Goal: Task Accomplishment & Management: Use online tool/utility

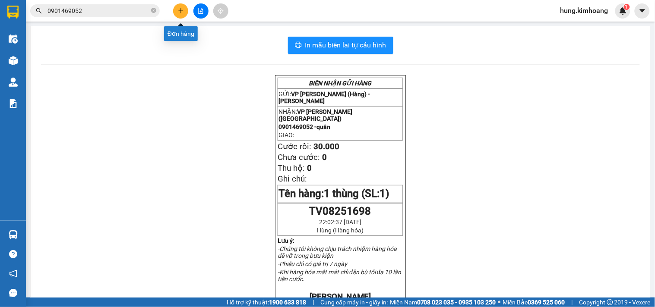
click at [180, 6] on button at bounding box center [180, 10] width 15 height 15
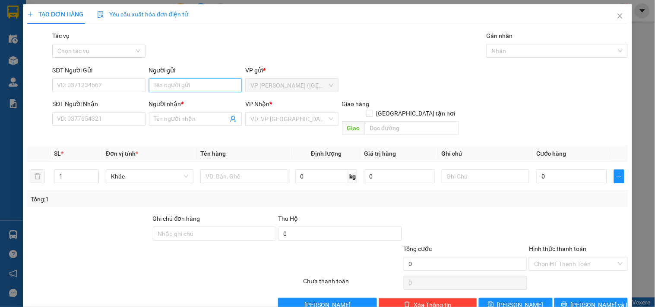
click at [176, 84] on input "Người gửi" at bounding box center [195, 86] width 93 height 14
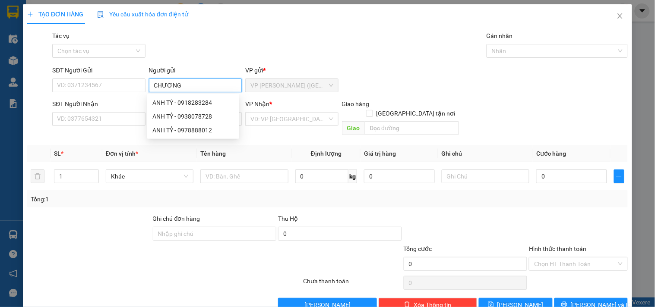
type input "CHƯƠNG"
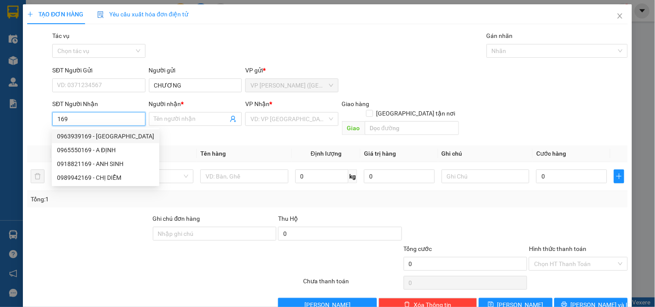
click at [115, 136] on div "0963939169 - [GEOGRAPHIC_DATA]" at bounding box center [105, 136] width 97 height 9
type input "0963939169"
type input "[PERSON_NAME]"
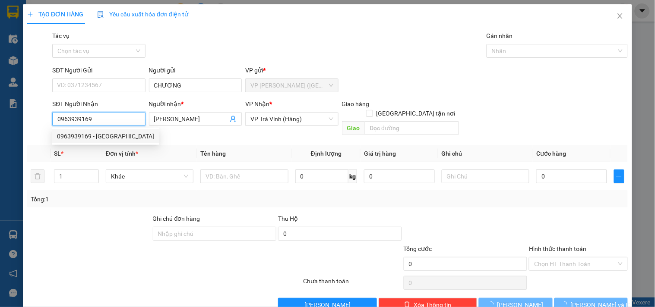
type input "25.000"
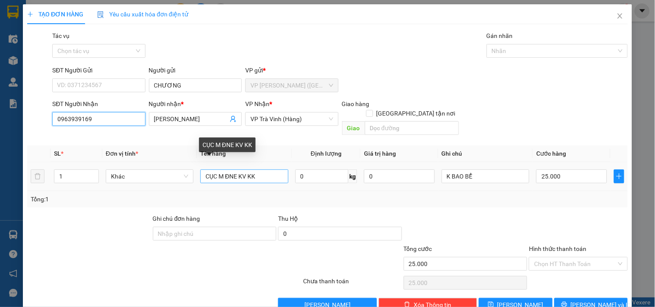
type input "0963939169"
drag, startPoint x: 263, startPoint y: 171, endPoint x: 187, endPoint y: 171, distance: 75.6
click at [187, 171] on tr "1 Khác CỤC M ĐNE KV KK 0 kg 0 K BAO BỂ 25.000" at bounding box center [327, 176] width 601 height 29
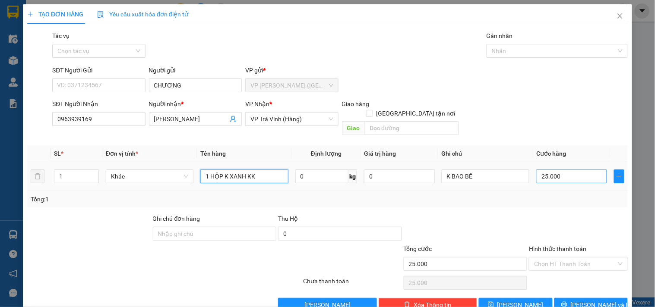
type input "1 HỘP K XANH KK"
click at [571, 170] on input "25.000" at bounding box center [571, 177] width 71 height 14
click at [591, 298] on button "[PERSON_NAME] và In" at bounding box center [590, 305] width 73 height 14
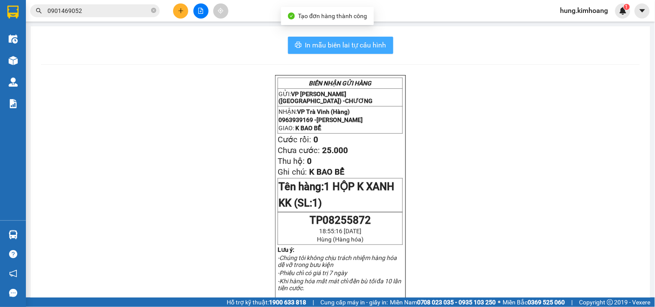
click at [364, 44] on span "In mẫu biên lai tự cấu hình" at bounding box center [345, 45] width 81 height 11
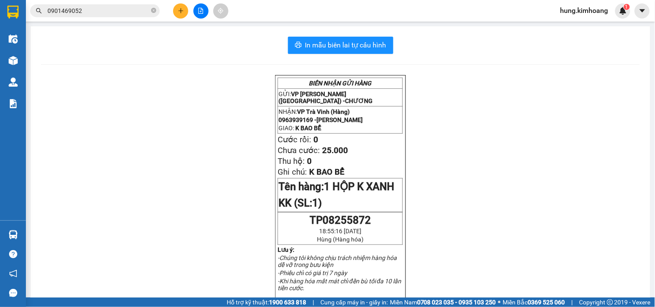
click at [178, 10] on icon "plus" at bounding box center [181, 11] width 6 height 6
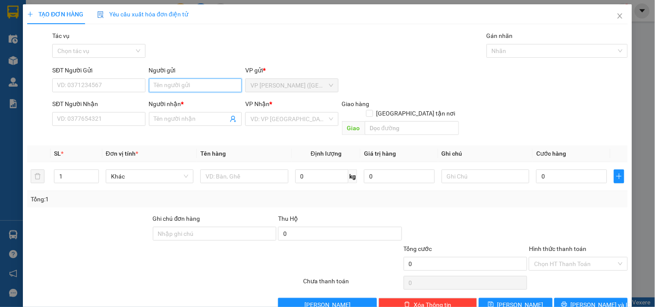
click at [173, 86] on input "Người gửi" at bounding box center [195, 86] width 93 height 14
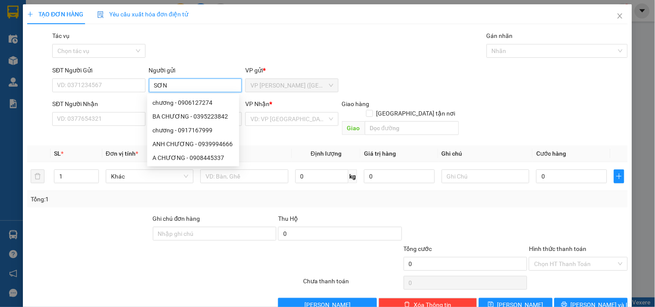
type input "SƠN"
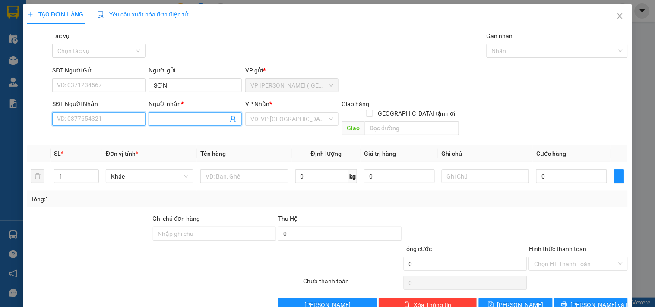
click at [119, 119] on input "SĐT Người Nhận" at bounding box center [98, 119] width 93 height 14
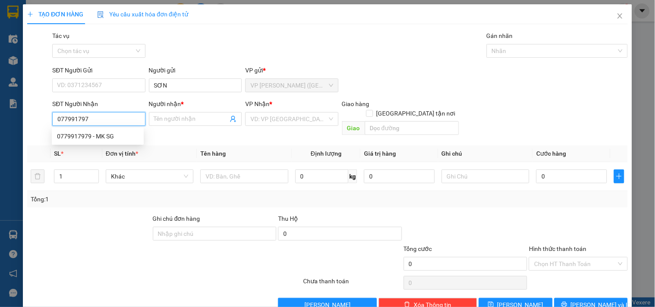
type input "0779917979"
click at [106, 132] on div "0779917979 - MK SG" at bounding box center [98, 136] width 82 height 9
type input "MK SG"
type input "20.000"
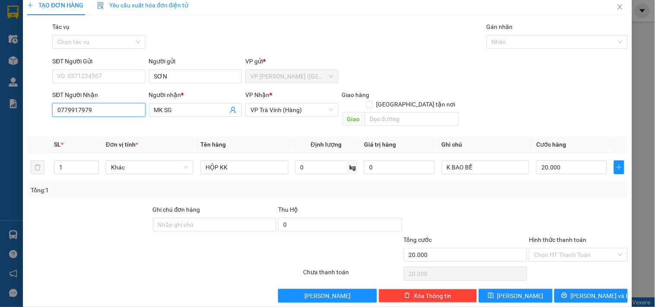
scroll to position [12, 0]
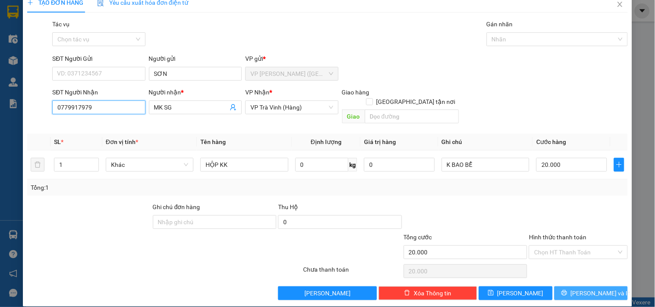
type input "0779917979"
click at [585, 289] on span "[PERSON_NAME] và In" at bounding box center [601, 293] width 60 height 9
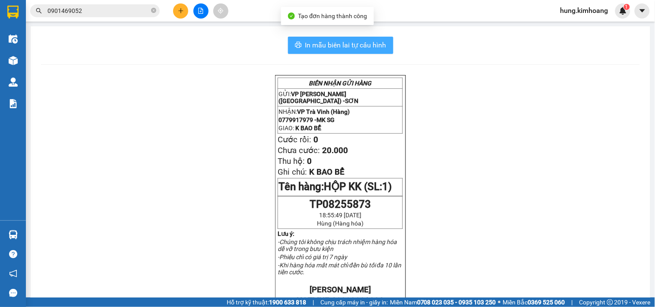
click at [305, 45] on span "In mẫu biên lai tự cấu hình" at bounding box center [345, 45] width 81 height 11
